Goal: Task Accomplishment & Management: Manage account settings

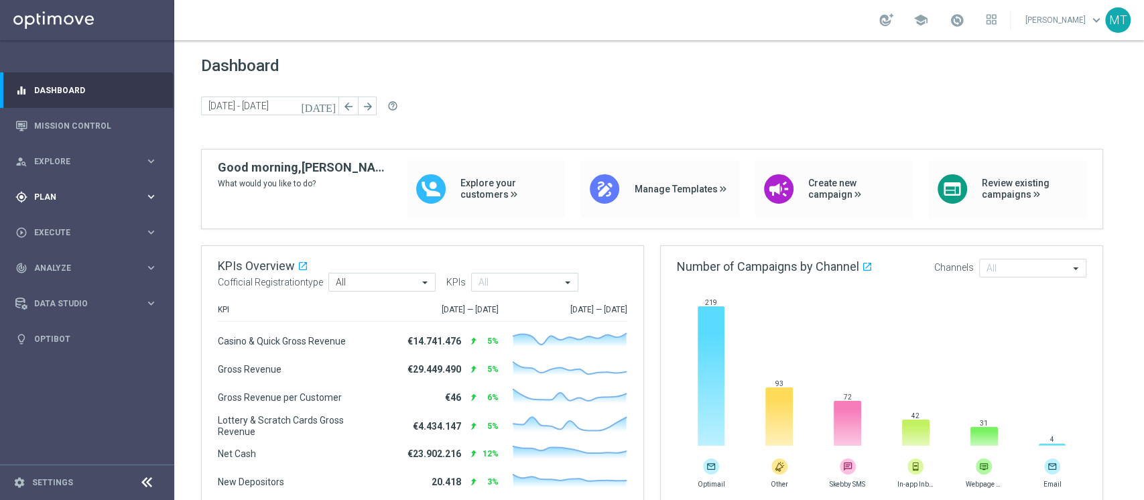
click at [114, 190] on div "gps_fixed Plan keyboard_arrow_right" at bounding box center [86, 197] width 173 height 36
click at [43, 219] on link "Target Groups" at bounding box center [87, 224] width 105 height 11
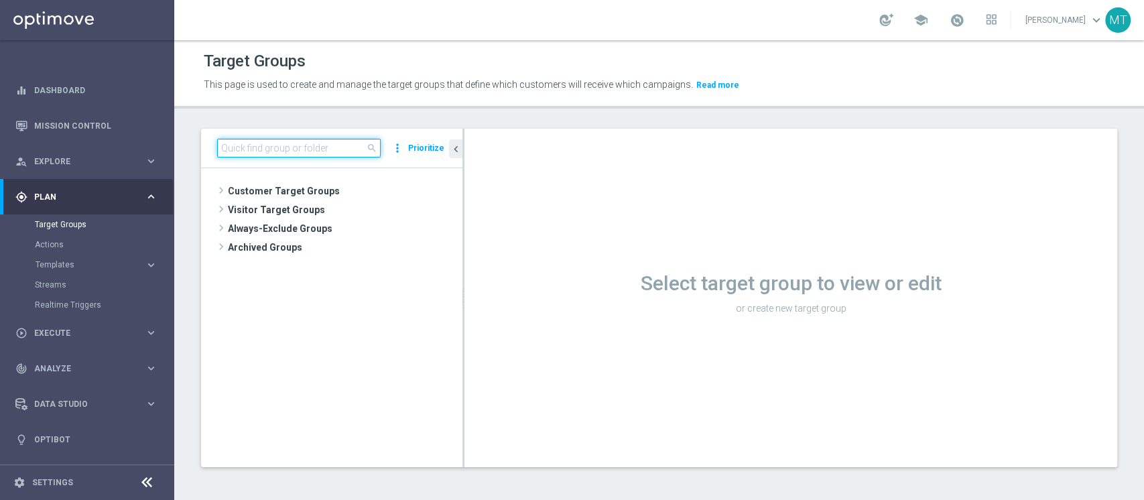
click at [293, 153] on input at bounding box center [299, 148] width 164 height 19
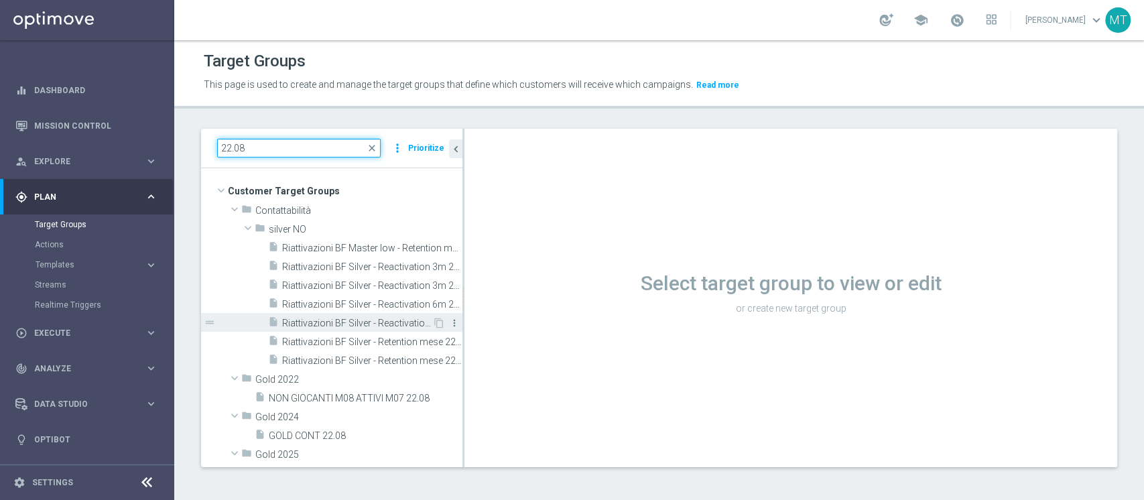
type input "22.08"
click at [449, 324] on icon "more_vert" at bounding box center [454, 323] width 11 height 11
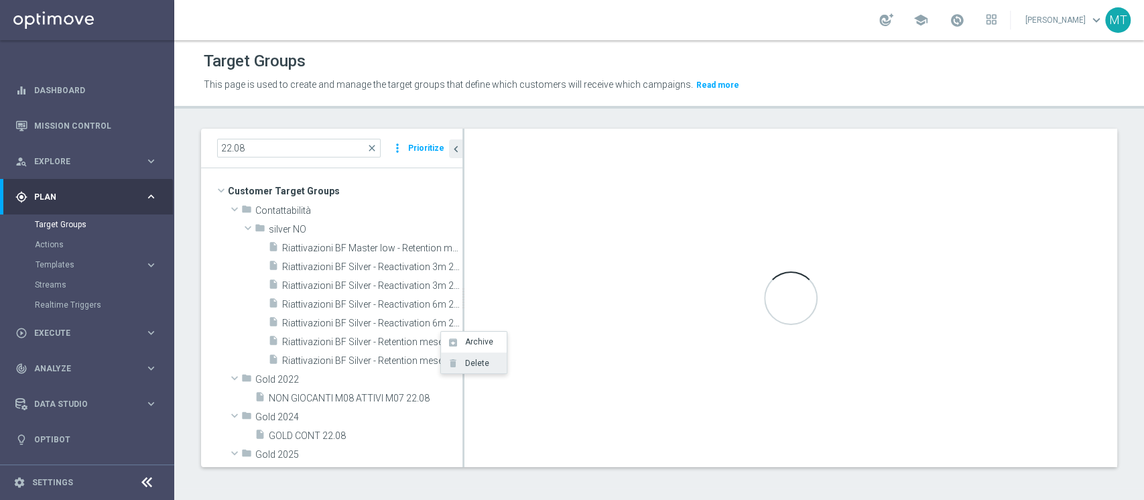
click at [469, 364] on span "Delete" at bounding box center [475, 363] width 29 height 9
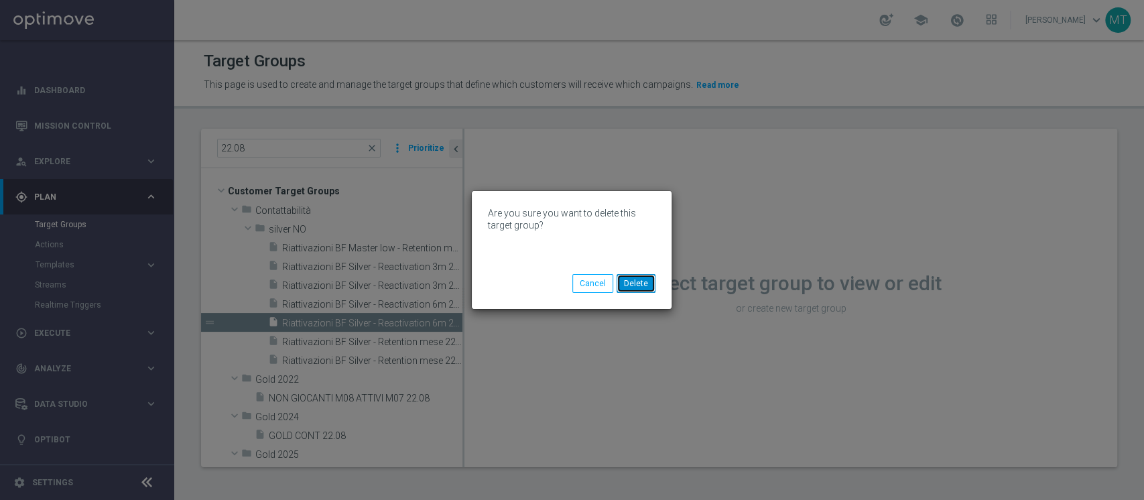
click at [648, 282] on button "Delete" at bounding box center [636, 283] width 39 height 19
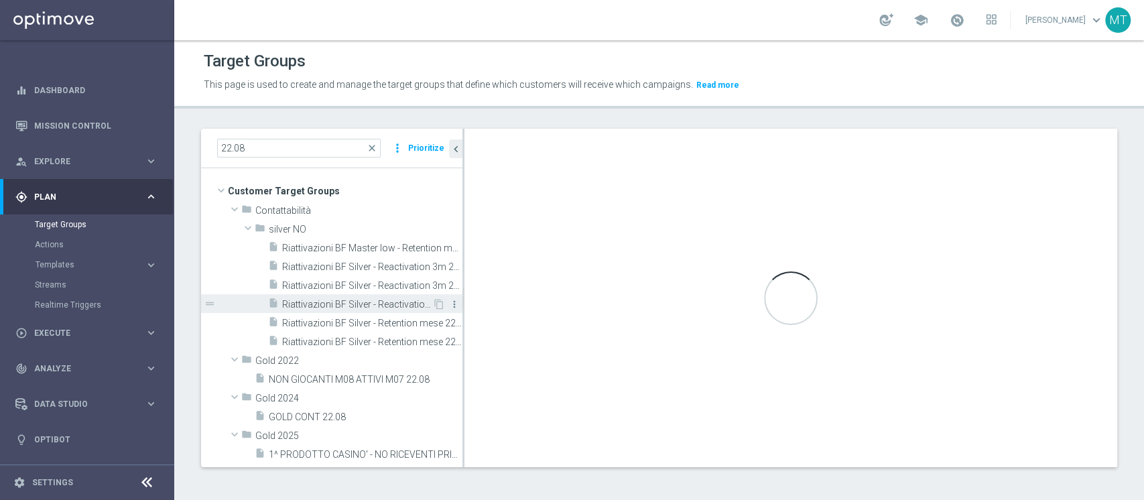
click at [449, 302] on icon "more_vert" at bounding box center [454, 304] width 11 height 11
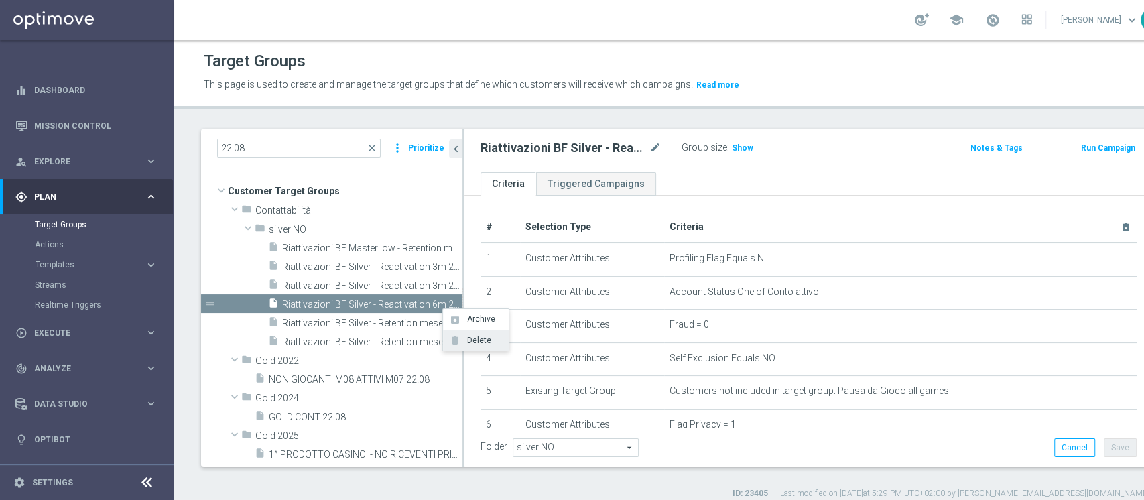
click at [477, 343] on span "Delete" at bounding box center [477, 340] width 29 height 9
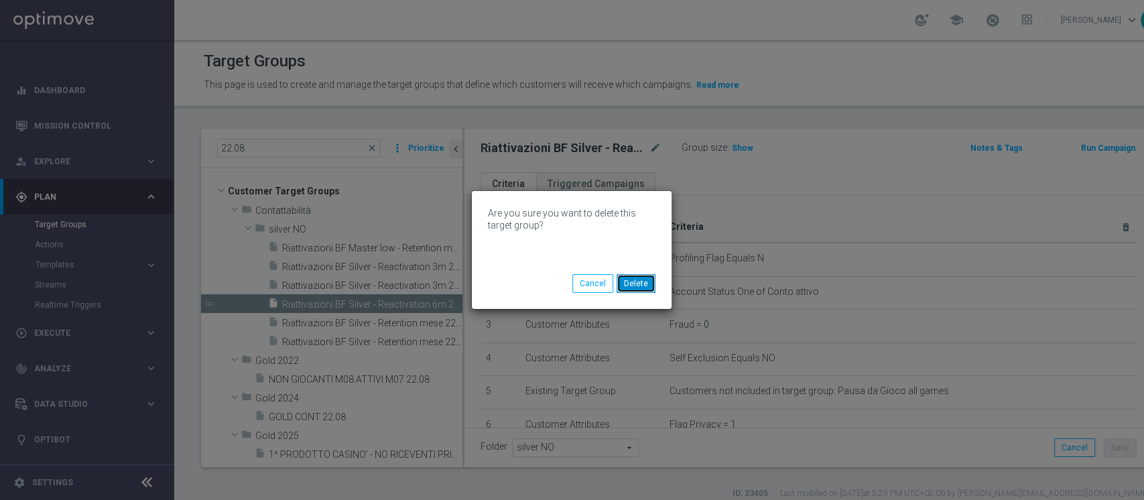
click at [627, 284] on button "Delete" at bounding box center [636, 283] width 39 height 19
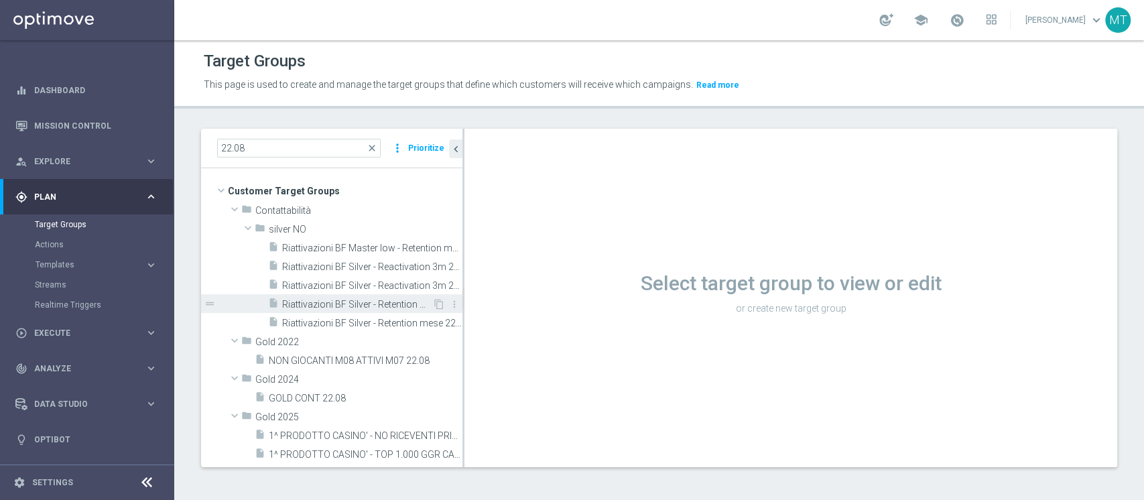
click at [389, 301] on span "Riattivazioni BF Silver - Retention mese 22.08 low" at bounding box center [357, 304] width 150 height 11
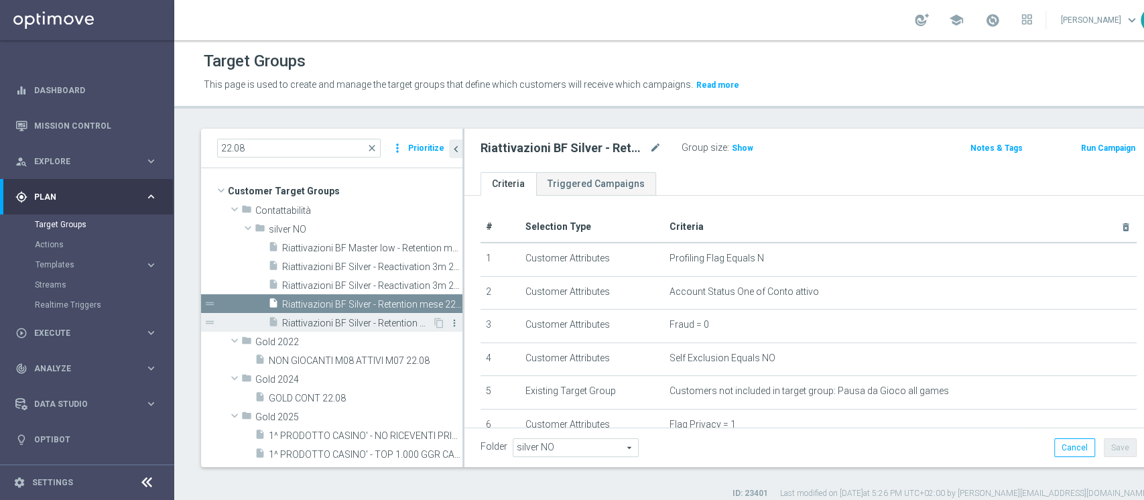
click at [449, 322] on icon "more_vert" at bounding box center [454, 323] width 11 height 11
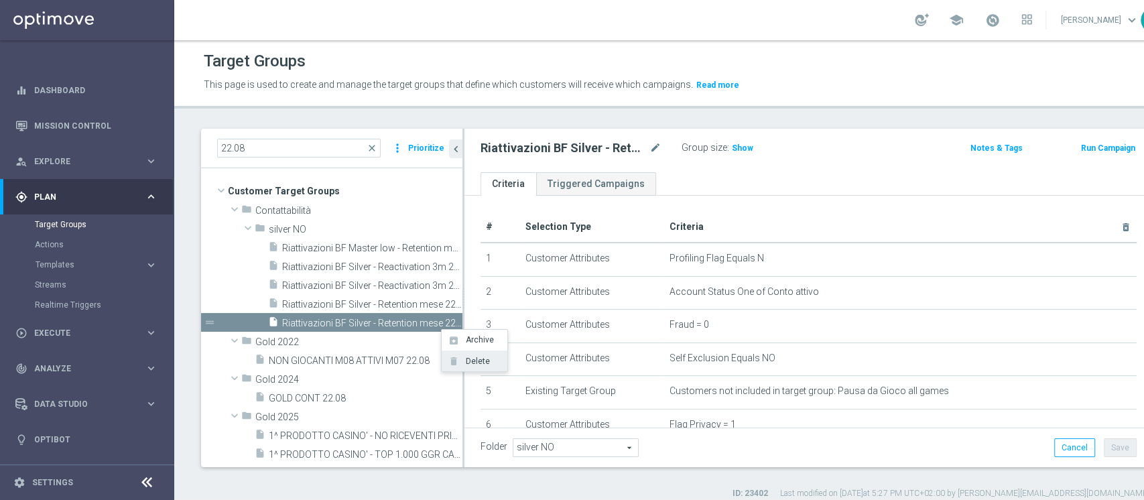
click at [471, 360] on span "Delete" at bounding box center [475, 361] width 29 height 9
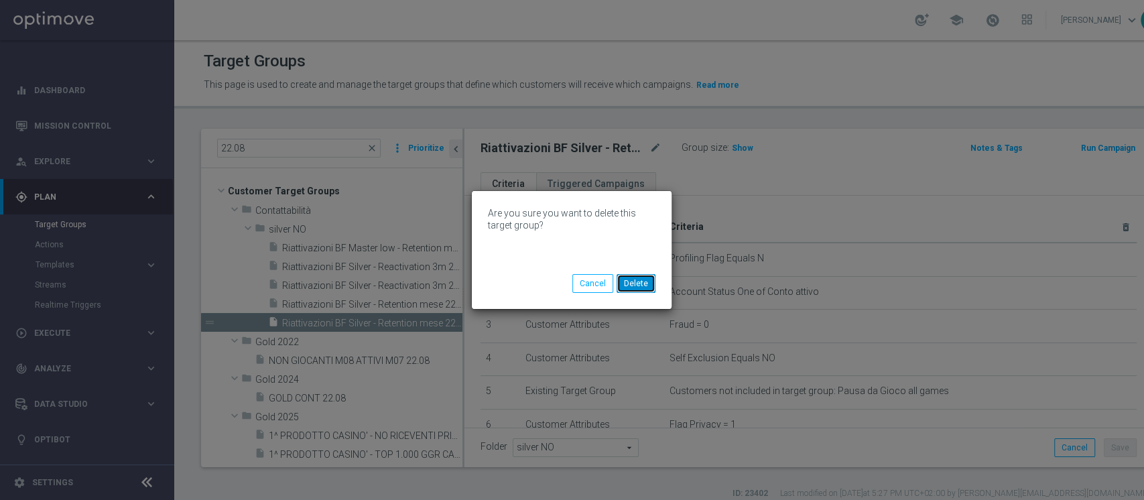
click at [639, 283] on button "Delete" at bounding box center [636, 283] width 39 height 19
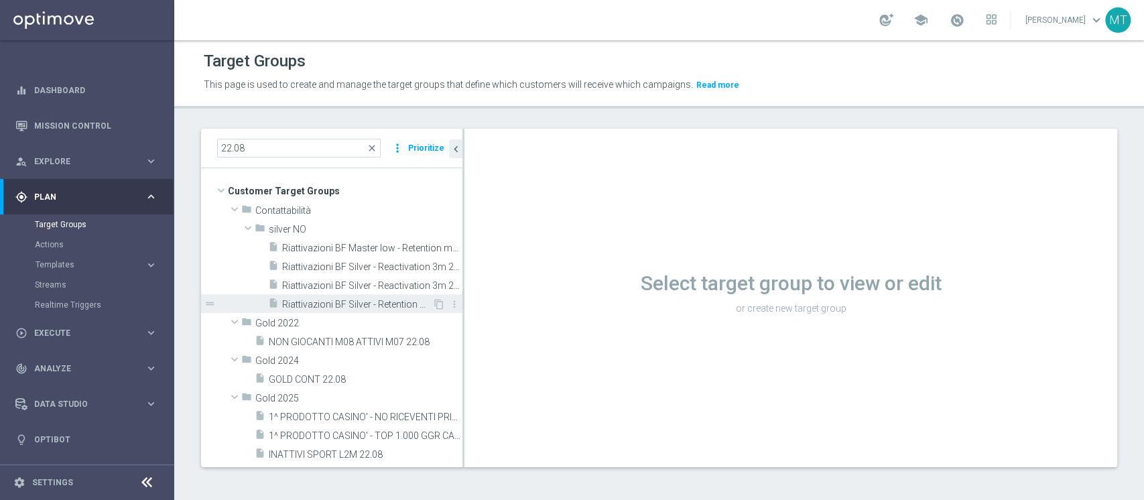
click at [394, 302] on span "Riattivazioni BF Silver - Retention mese 22.08 low" at bounding box center [357, 304] width 150 height 11
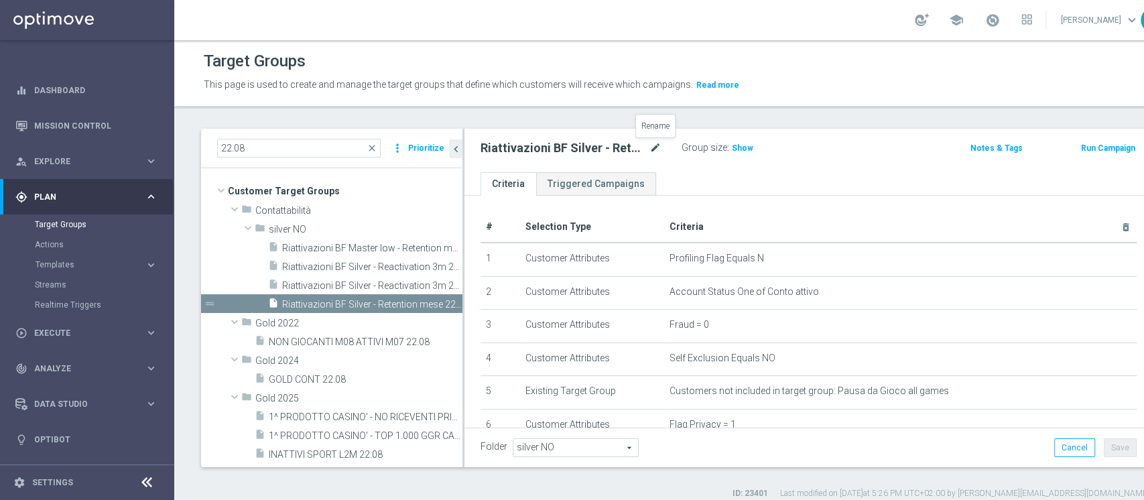
click at [654, 147] on icon "mode_edit" at bounding box center [656, 148] width 12 height 16
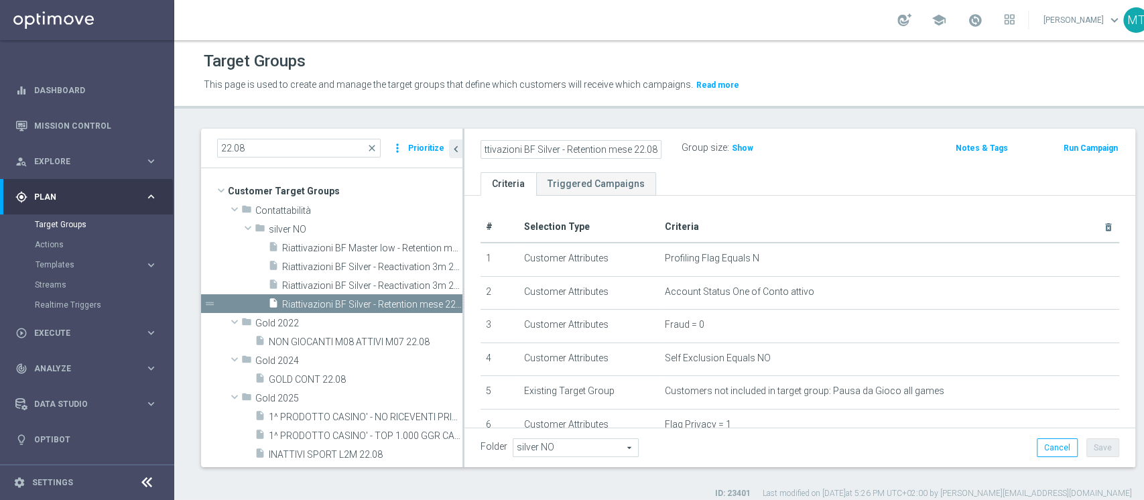
scroll to position [0, 11]
type input "Riattivazioni BF Silver - Retention mese 22.08"
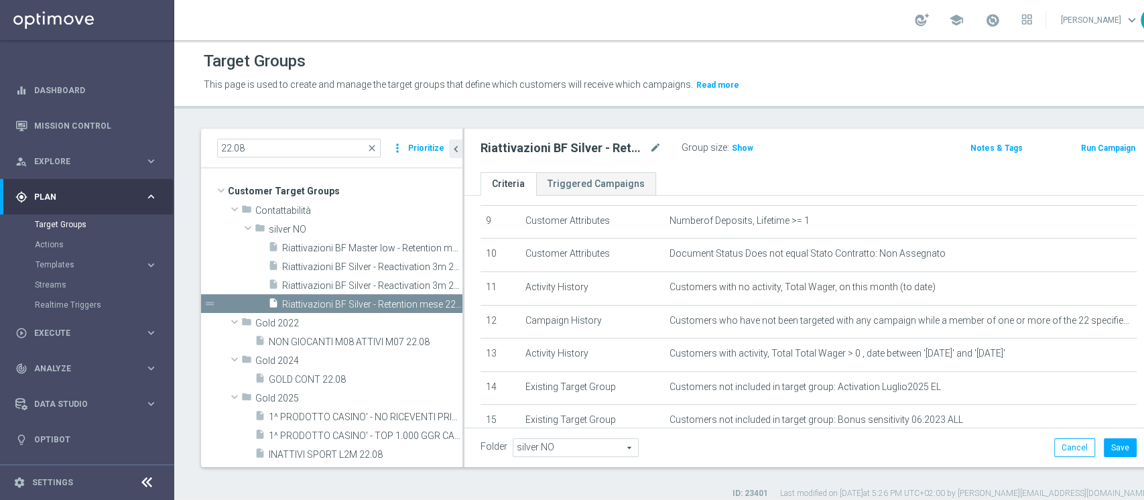
scroll to position [427, 0]
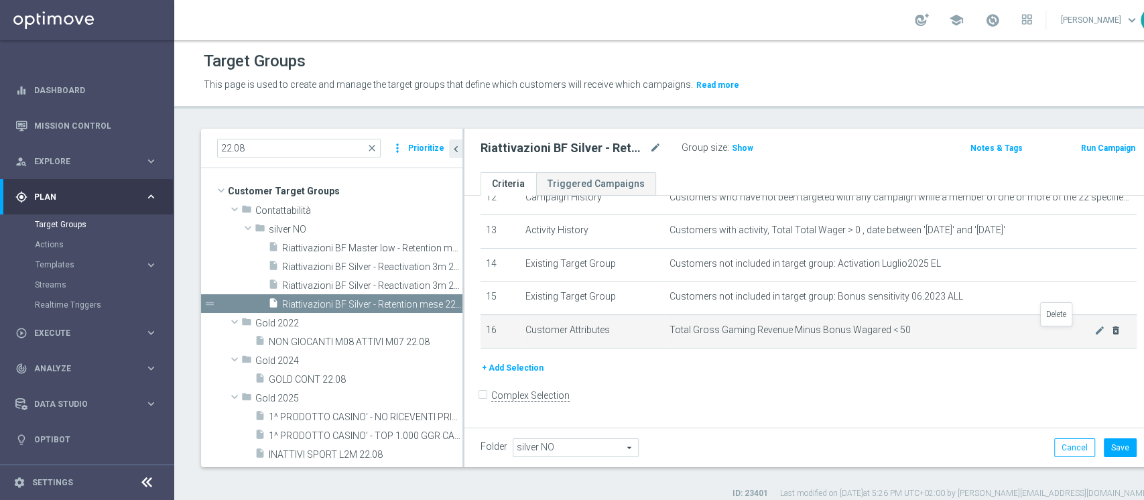
click at [1111, 333] on icon "delete_forever" at bounding box center [1116, 330] width 11 height 11
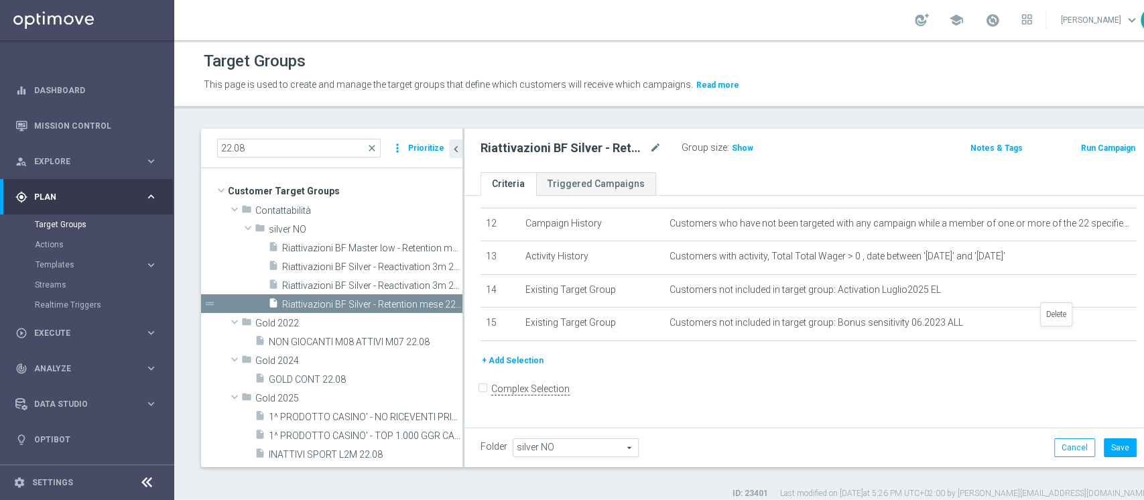
scroll to position [394, 0]
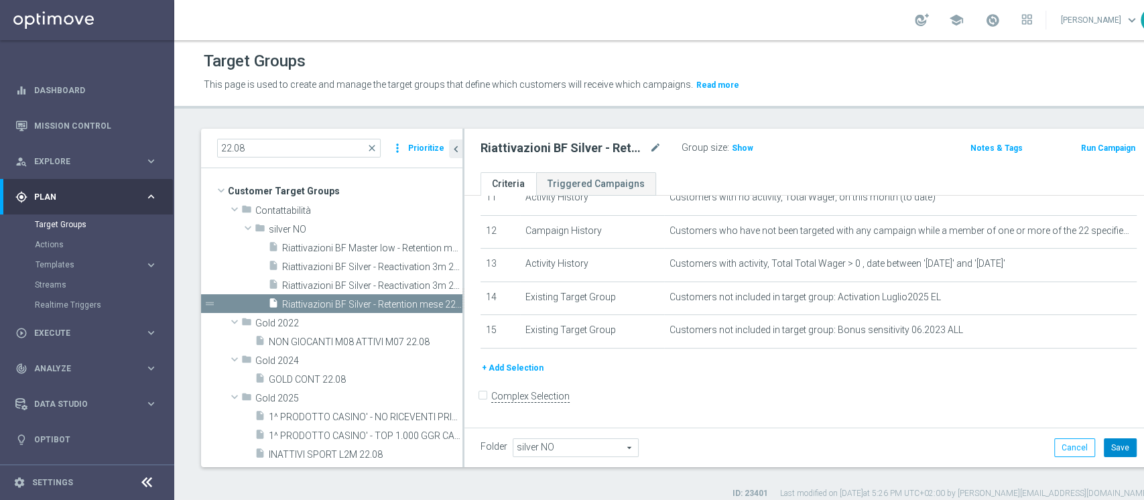
click at [1104, 456] on button "Save" at bounding box center [1120, 447] width 33 height 19
click at [743, 147] on span "Show" at bounding box center [742, 147] width 21 height 9
click at [573, 141] on h2 "Riattivazioni BF Silver - Retention mese 22.08" at bounding box center [564, 148] width 166 height 16
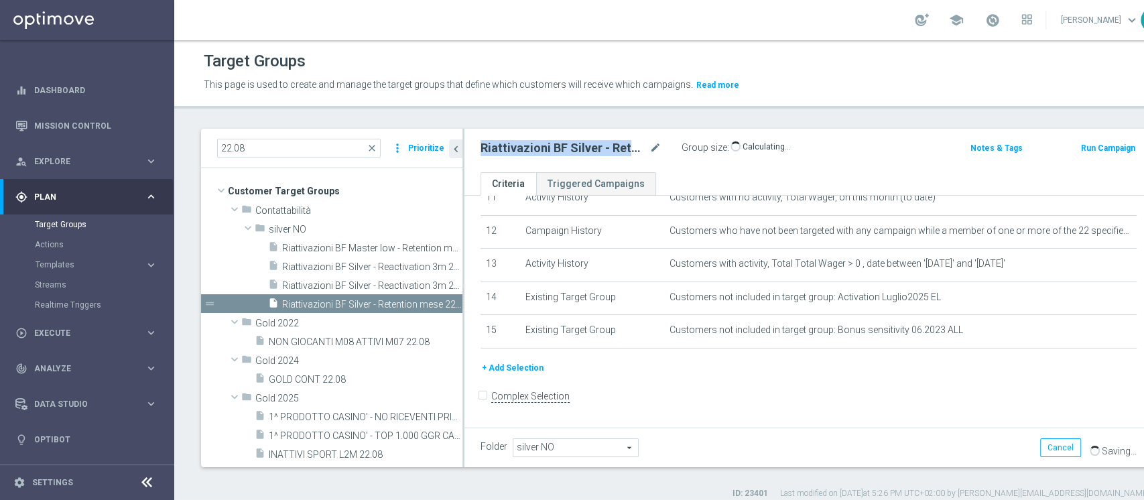
click at [573, 141] on h2 "Riattivazioni BF Silver - Retention mese 22.08" at bounding box center [564, 148] width 166 height 16
copy div "Riattivazioni BF Silver - Retention mese 22.08"
click at [449, 287] on icon "more_vert" at bounding box center [454, 285] width 11 height 11
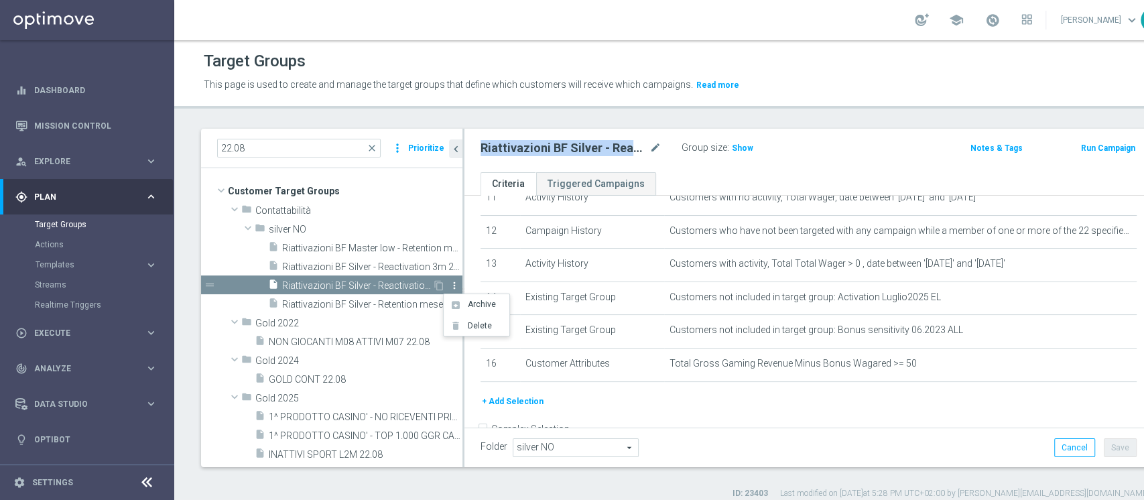
scroll to position [427, 0]
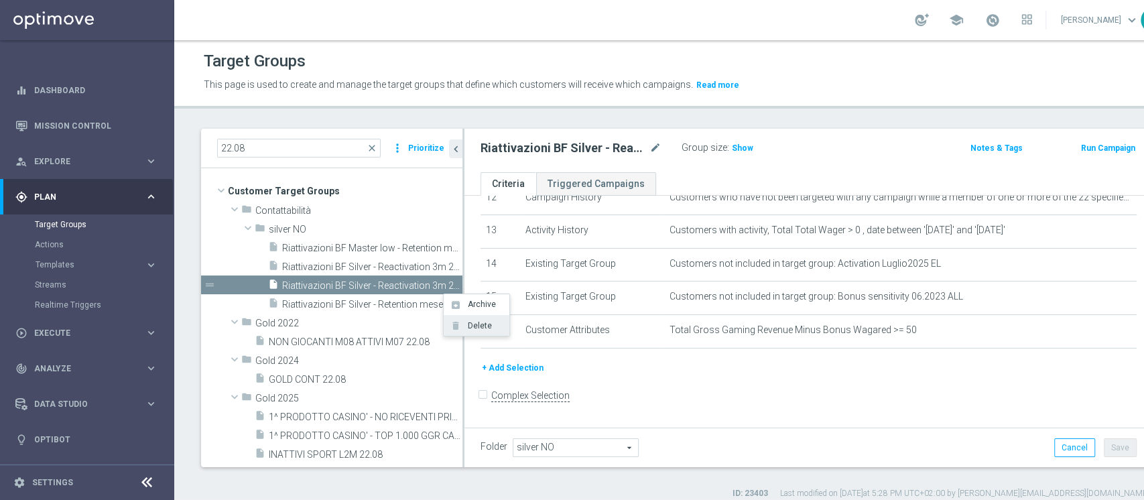
click at [467, 334] on li "delete Delete" at bounding box center [477, 325] width 66 height 21
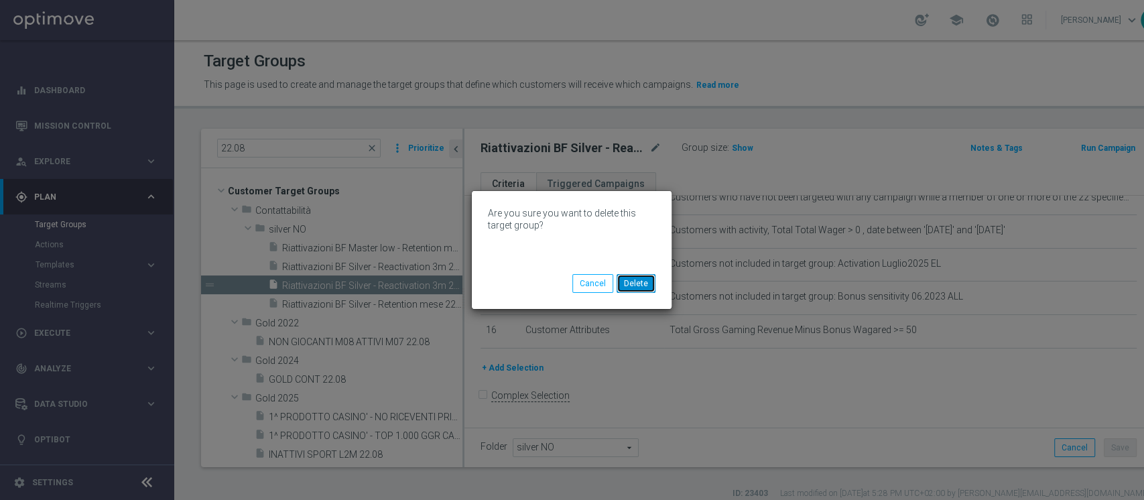
click at [643, 286] on button "Delete" at bounding box center [636, 283] width 39 height 19
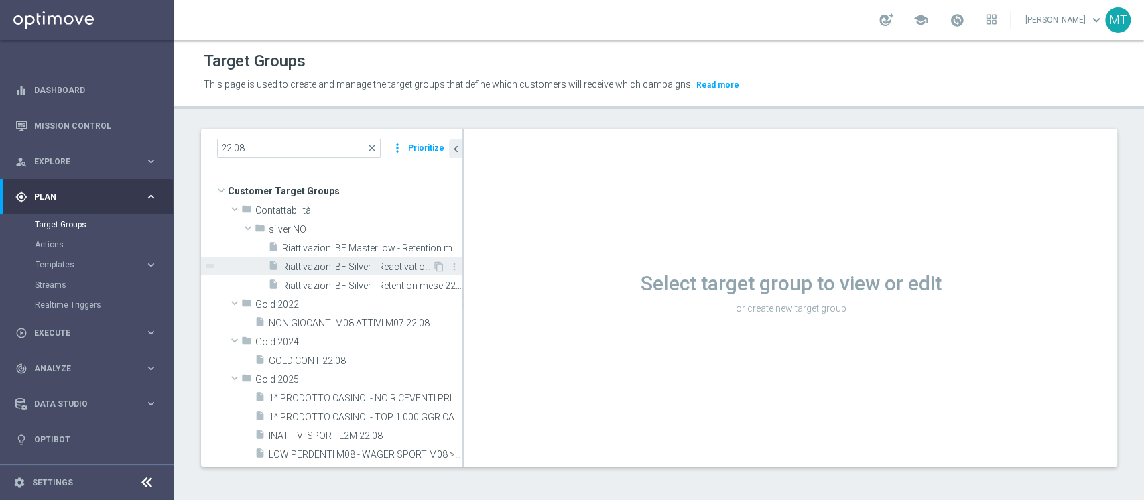
click at [392, 271] on span "Riattivazioni BF Silver - Reactivation 3m 22.08 low" at bounding box center [357, 266] width 150 height 11
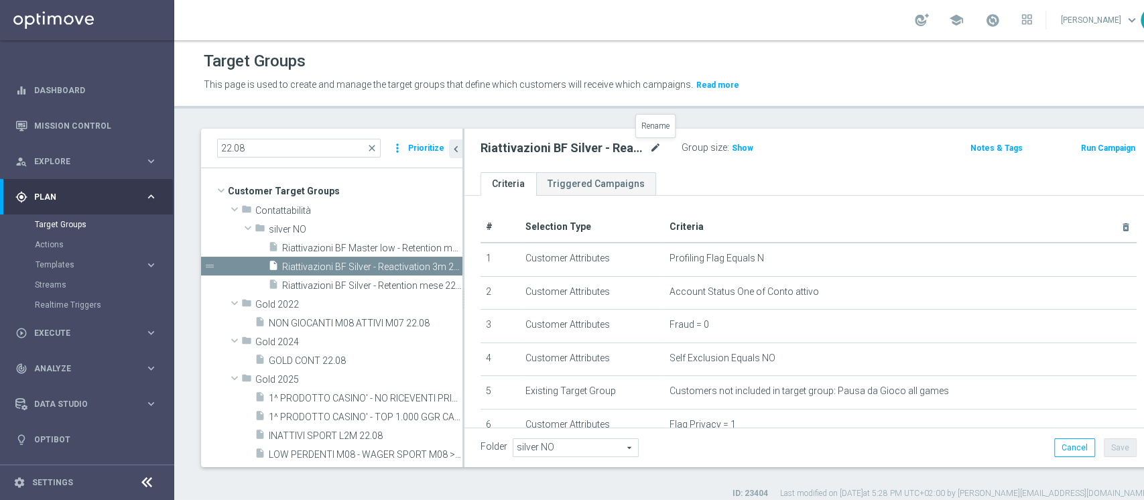
click at [654, 149] on icon "mode_edit" at bounding box center [656, 148] width 12 height 16
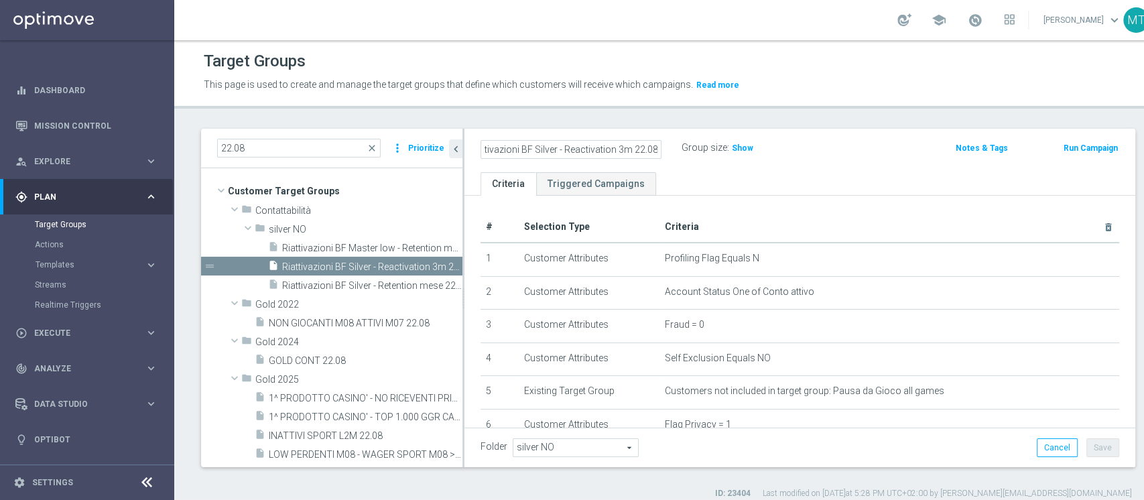
scroll to position [0, 13]
type input "Riattivazioni BF Silver - Reactivation 3m 22.08"
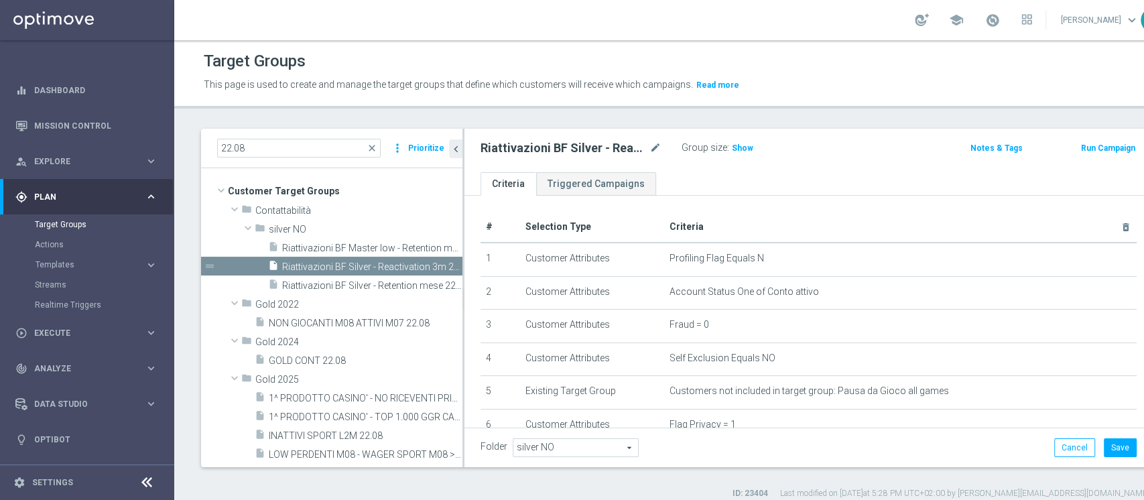
click at [638, 151] on h2 "Riattivazioni BF Silver - Reactivation 3m 22.08" at bounding box center [564, 148] width 166 height 16
copy div "Riattivazioni BF Silver - Reactivation 3m 22.08"
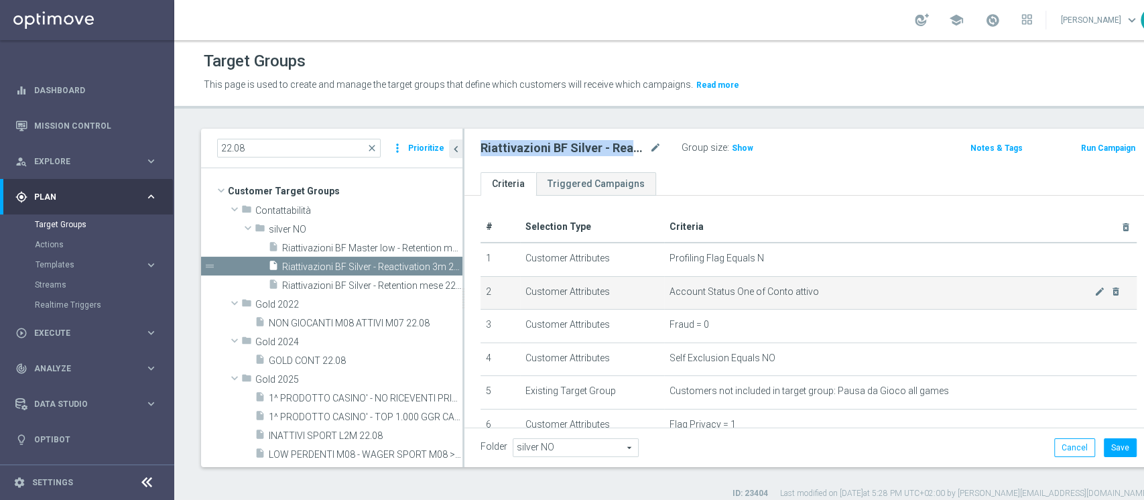
scroll to position [427, 0]
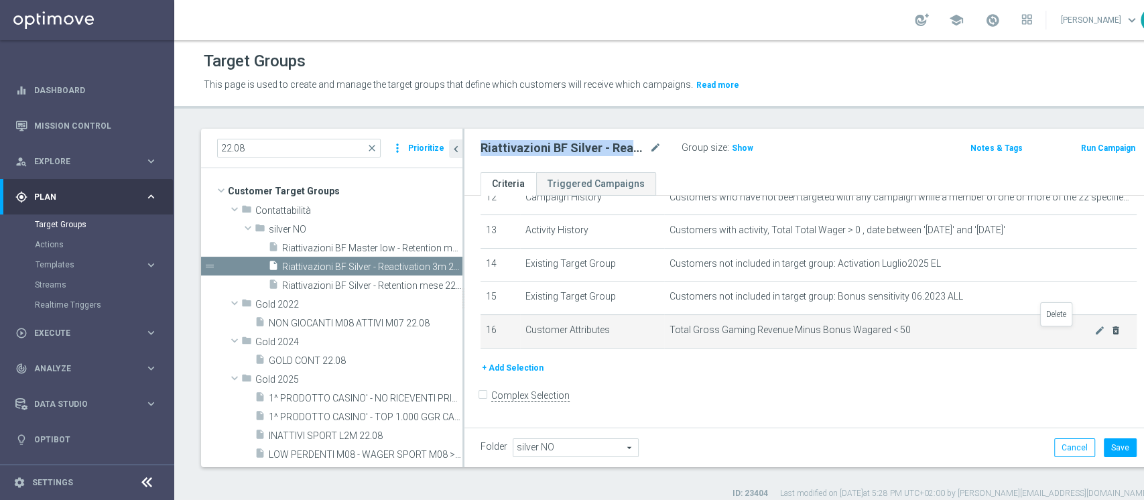
click at [1111, 335] on icon "delete_forever" at bounding box center [1116, 330] width 11 height 11
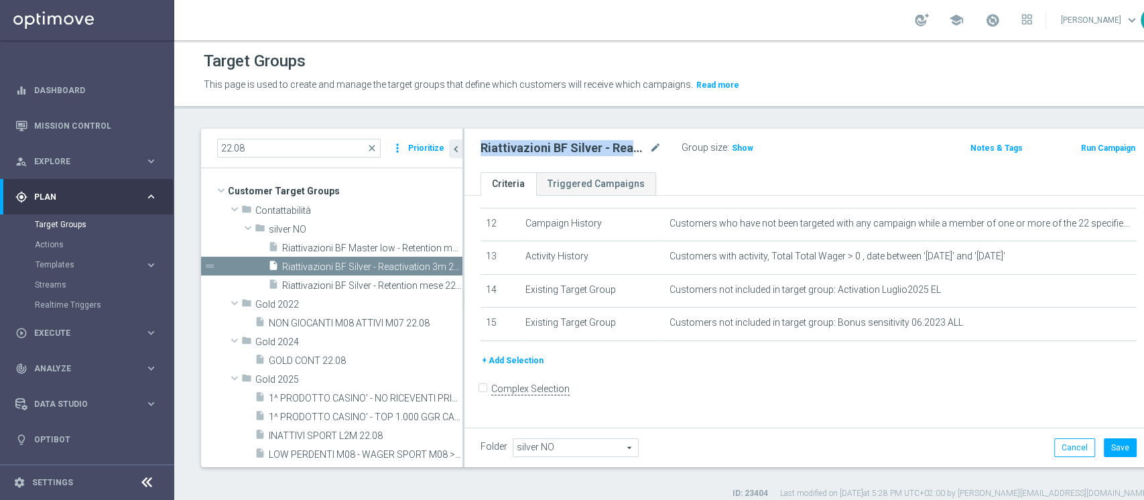
scroll to position [394, 0]
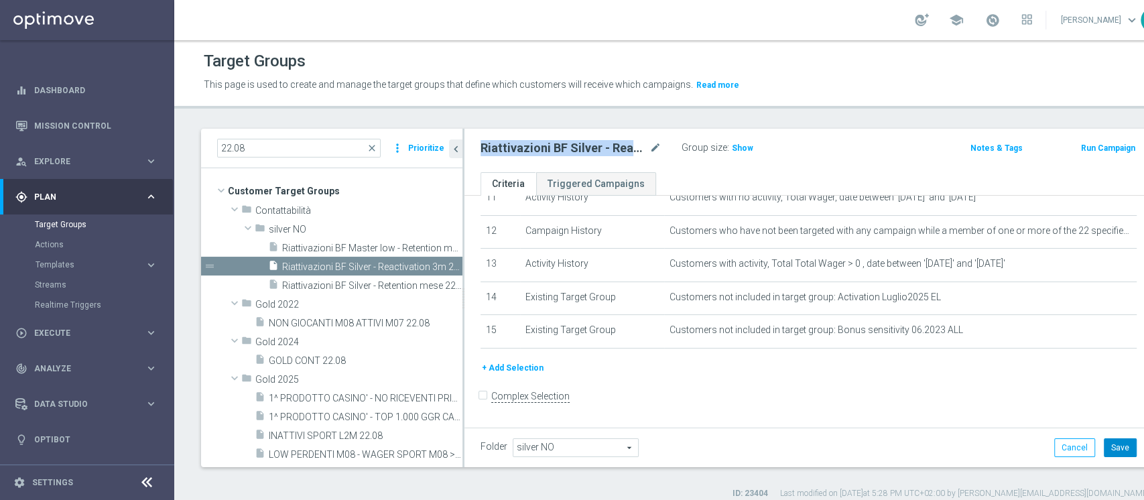
click at [1104, 449] on button "Save" at bounding box center [1120, 447] width 33 height 19
click at [741, 154] on h3 "Show" at bounding box center [743, 148] width 24 height 15
click at [365, 243] on span "Riattivazioni BF Master low - Retention mese 22.08" at bounding box center [357, 248] width 150 height 11
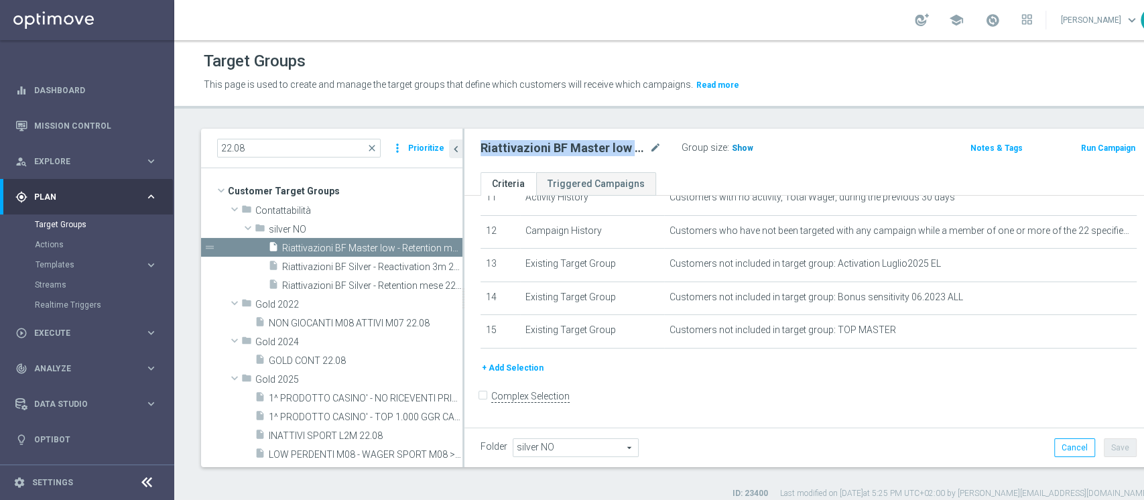
click at [736, 154] on h3 "Show" at bounding box center [743, 148] width 24 height 15
click at [558, 161] on div "Riattivazioni BF Master low - Retention mese 22.08 mode_edit Group size : 984 N…" at bounding box center [809, 151] width 689 height 44
copy div "Riattivazioni BF Master low - Retention mese 22.08"
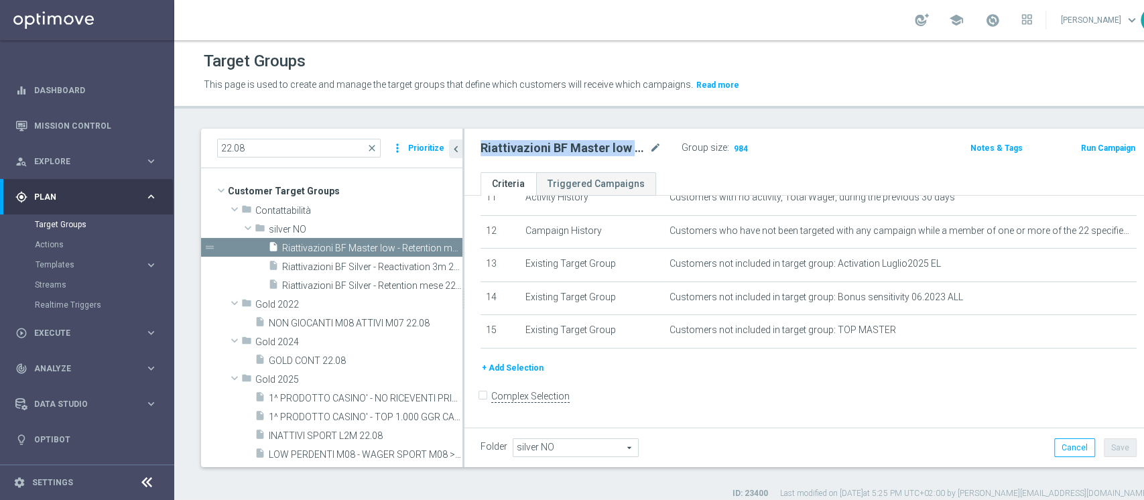
click at [984, 21] on link at bounding box center [992, 20] width 17 height 21
click at [984, 21] on link "Last available data: [DATE] Batch process is scheduled to occur within the next…" at bounding box center [992, 20] width 17 height 21
